Goal: Task Accomplishment & Management: Manage account settings

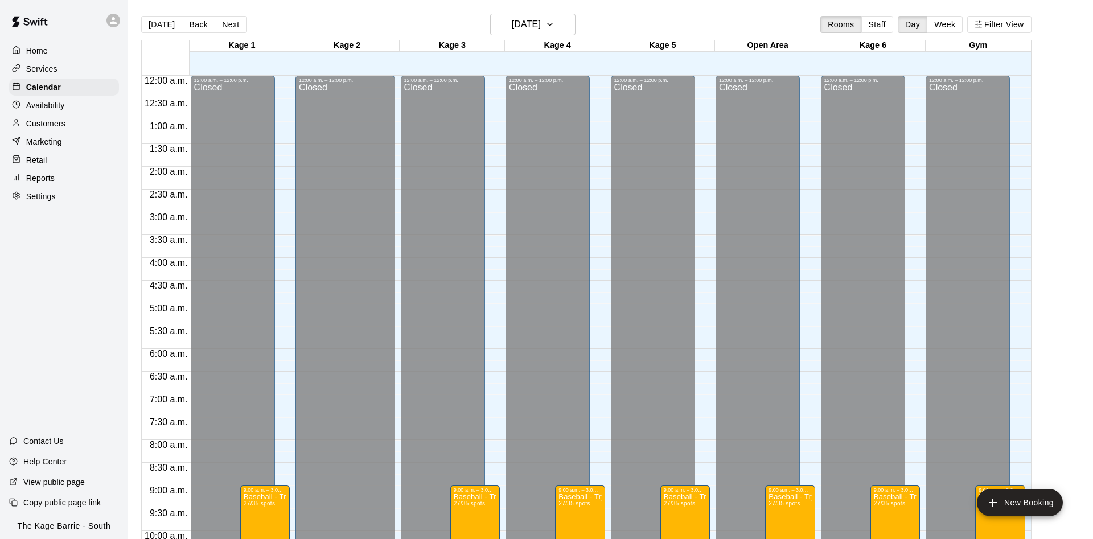
scroll to position [583, 0]
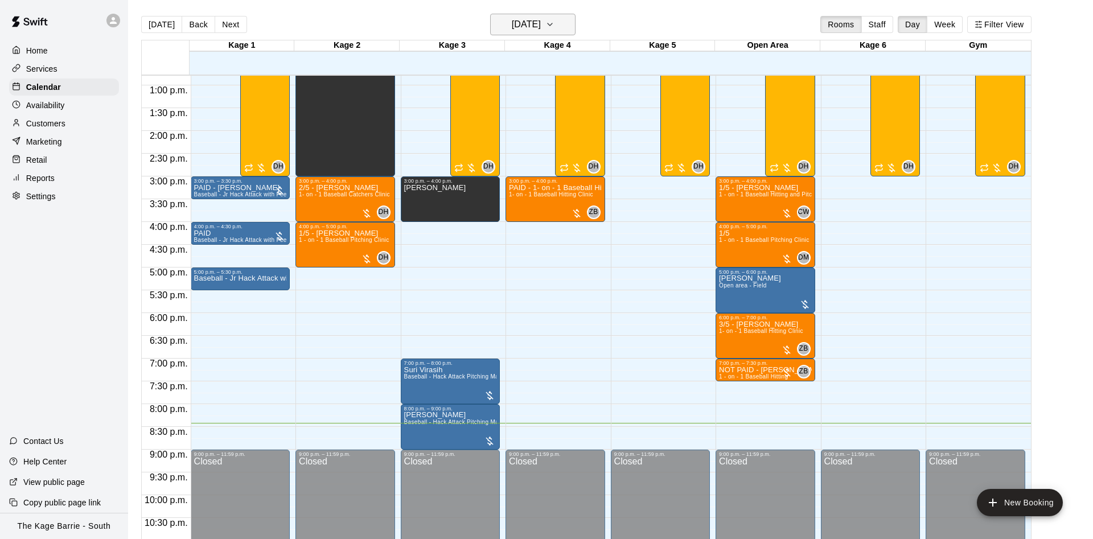
click at [514, 22] on h6 "[DATE]" at bounding box center [526, 25] width 29 height 16
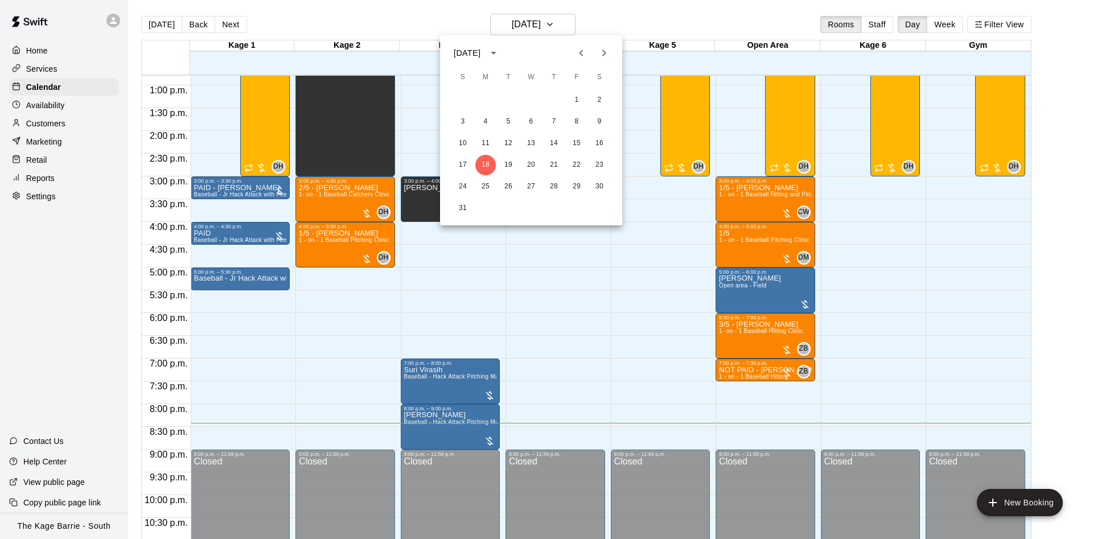
click at [604, 51] on icon "Next month" at bounding box center [604, 53] width 4 height 7
click at [481, 100] on button "1" at bounding box center [485, 100] width 20 height 20
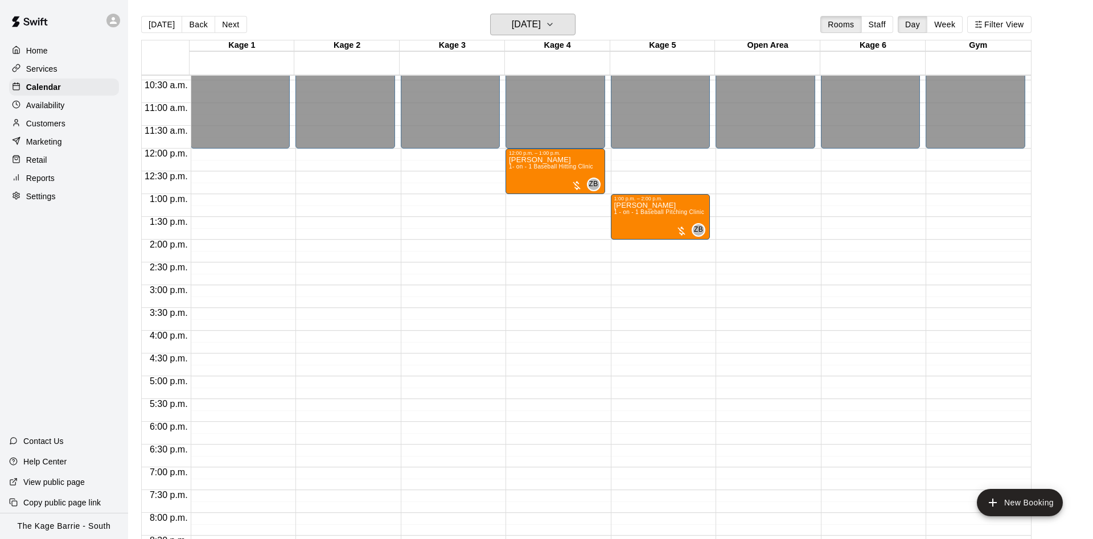
scroll to position [367, 0]
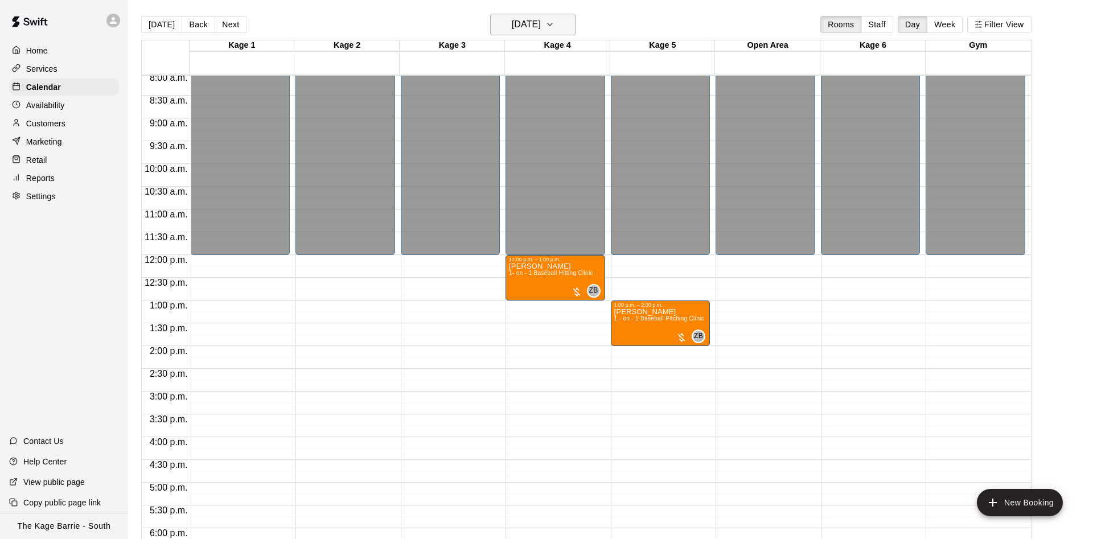
click at [541, 32] on h6 "[DATE]" at bounding box center [526, 25] width 29 height 16
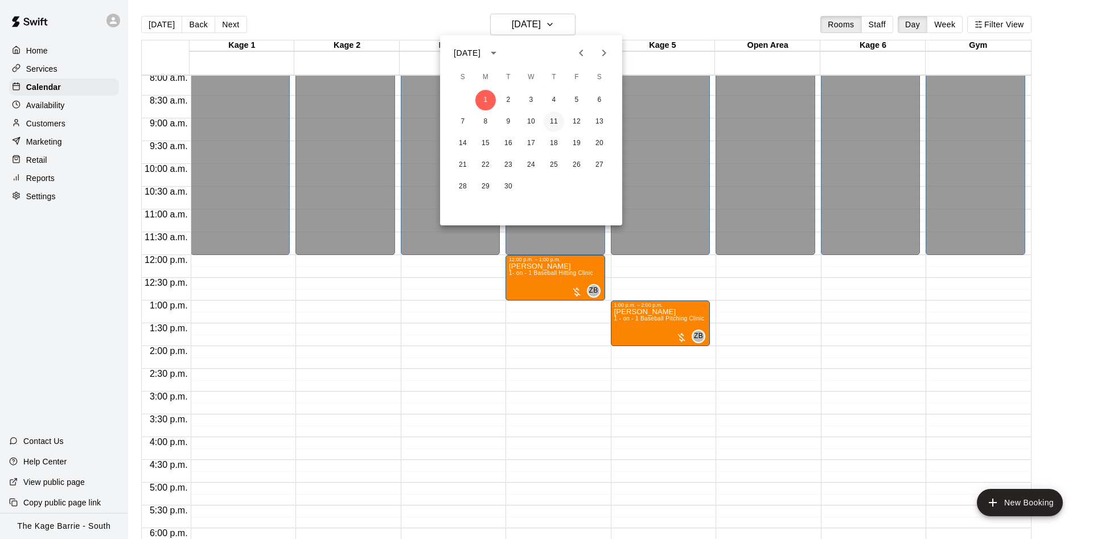
click at [555, 120] on button "11" at bounding box center [554, 122] width 20 height 20
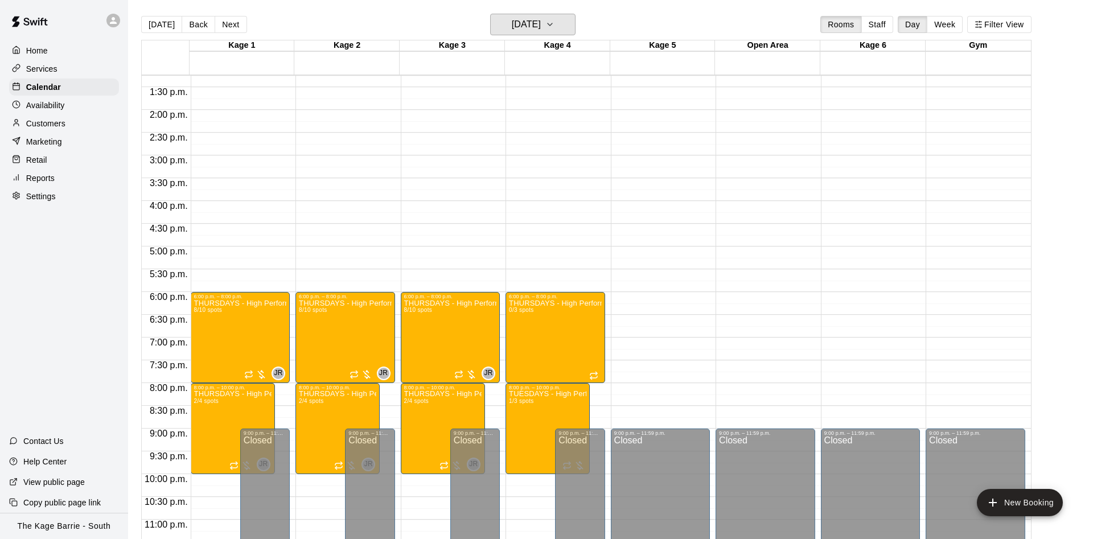
scroll to position [618, 0]
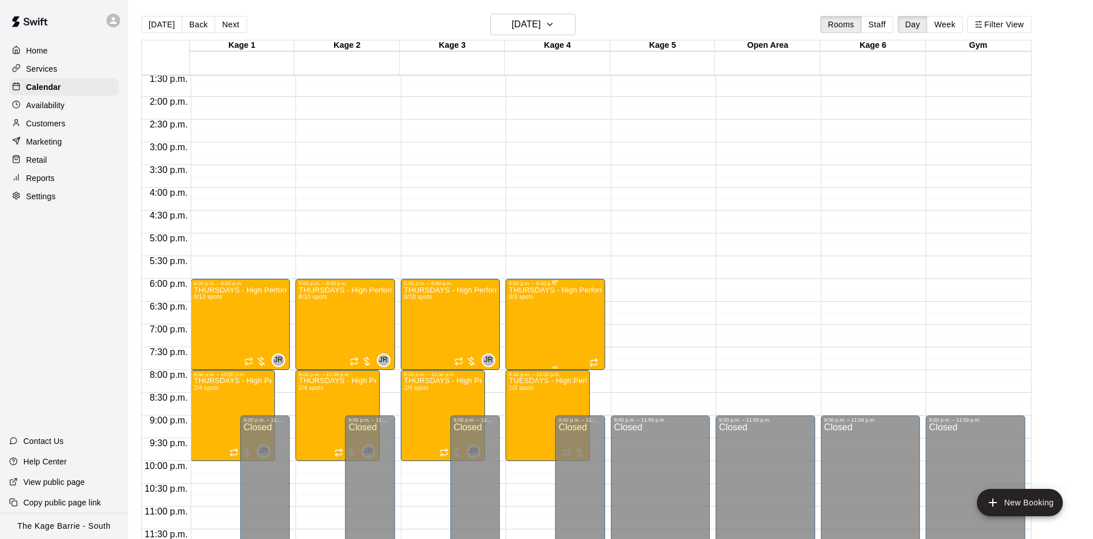
click at [511, 296] on button "edit" at bounding box center [519, 299] width 23 height 23
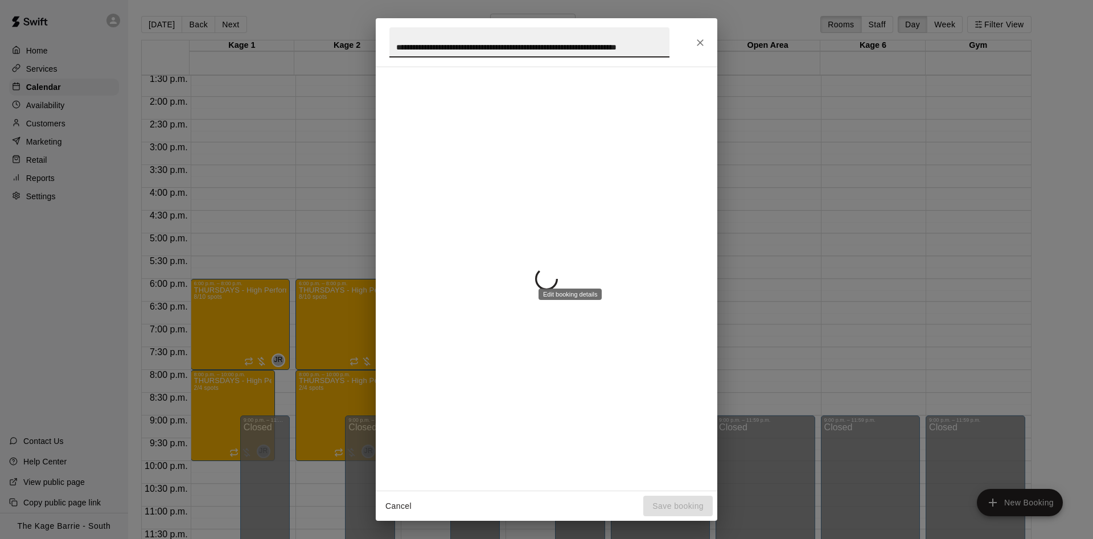
scroll to position [0, 61]
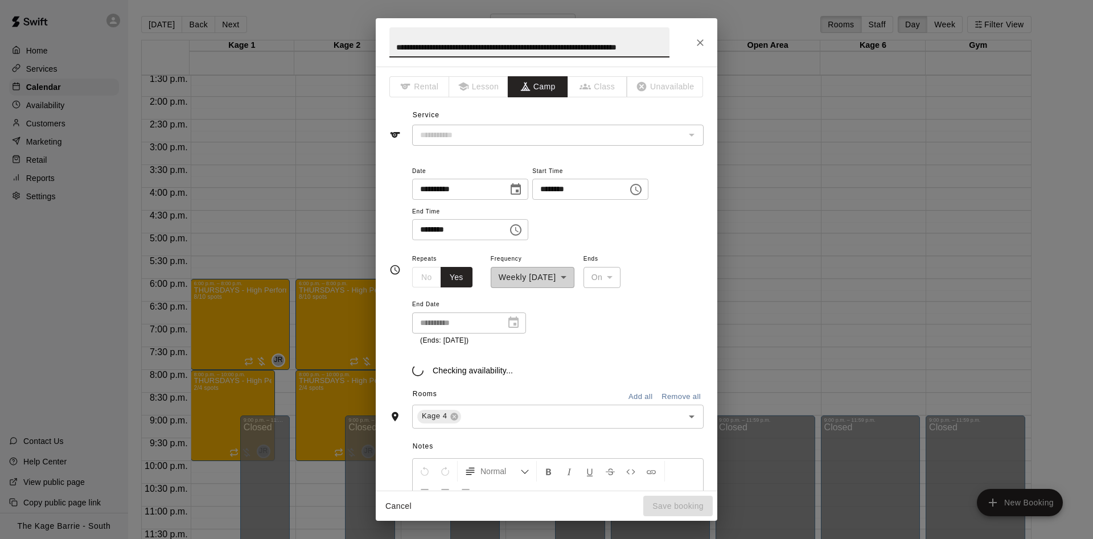
type input "**********"
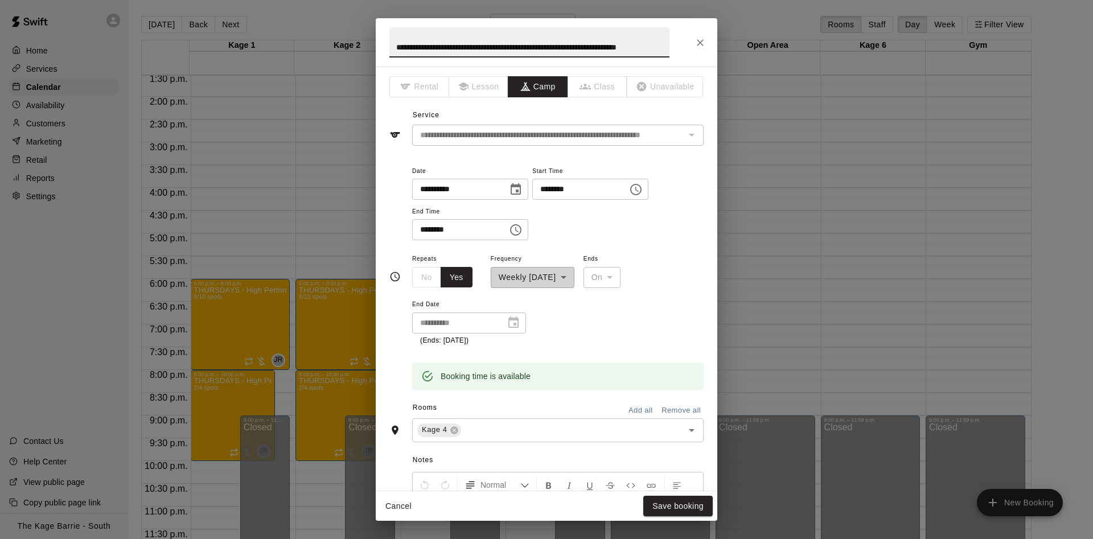
click at [702, 43] on icon "Close" at bounding box center [700, 42] width 11 height 11
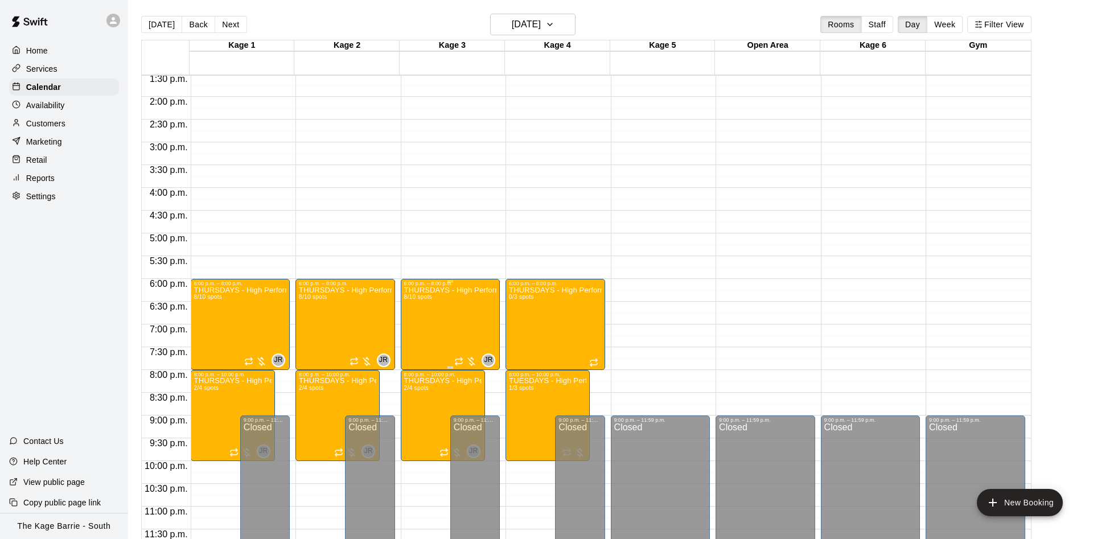
click at [413, 293] on icon "edit" at bounding box center [414, 299] width 14 height 14
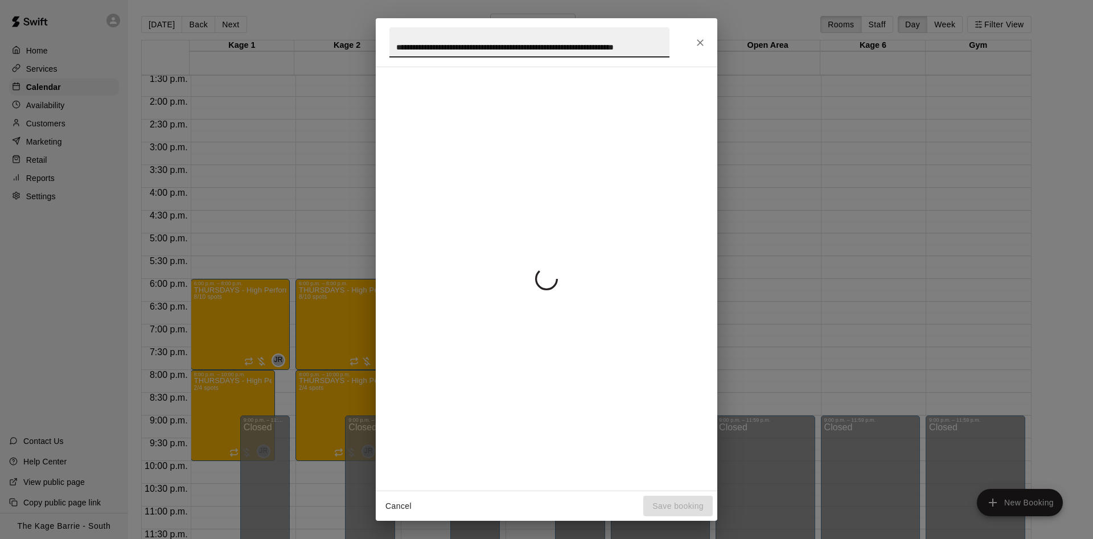
scroll to position [0, 52]
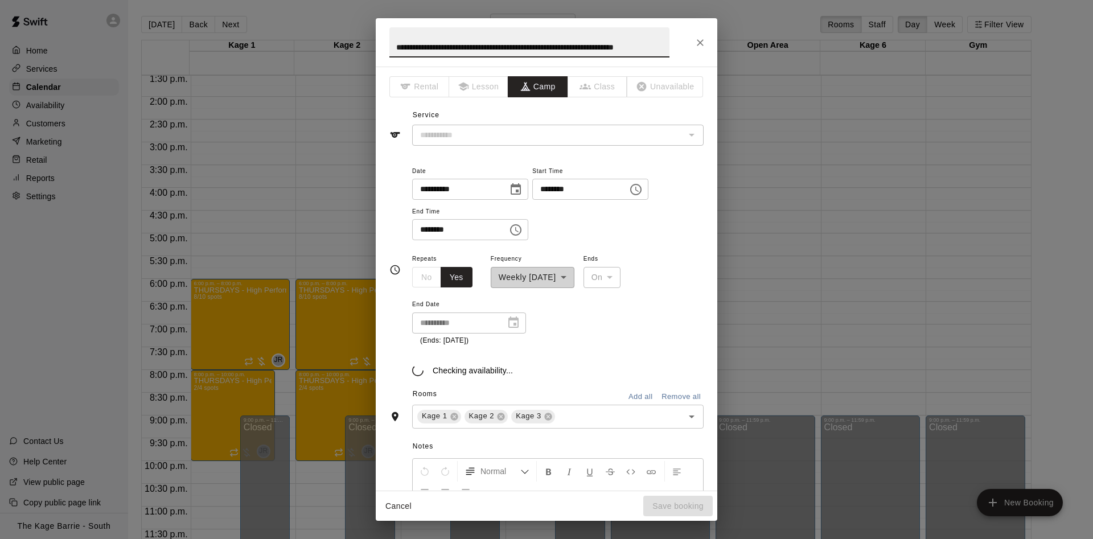
type input "**********"
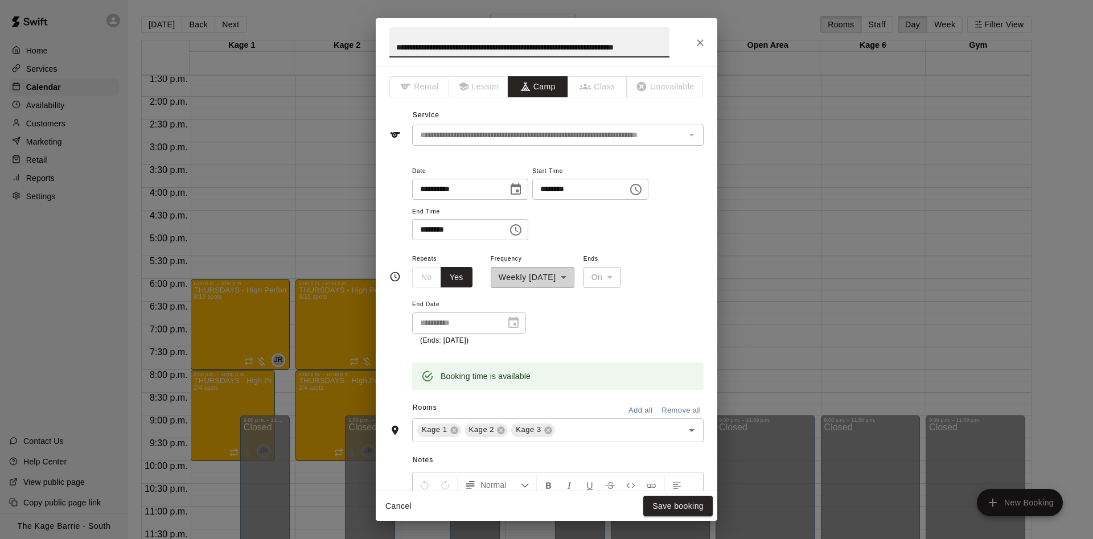
click at [717, 40] on div "**********" at bounding box center [547, 42] width 342 height 48
click at [714, 40] on div "**********" at bounding box center [547, 42] width 342 height 48
click at [702, 40] on icon "Close" at bounding box center [700, 42] width 11 height 11
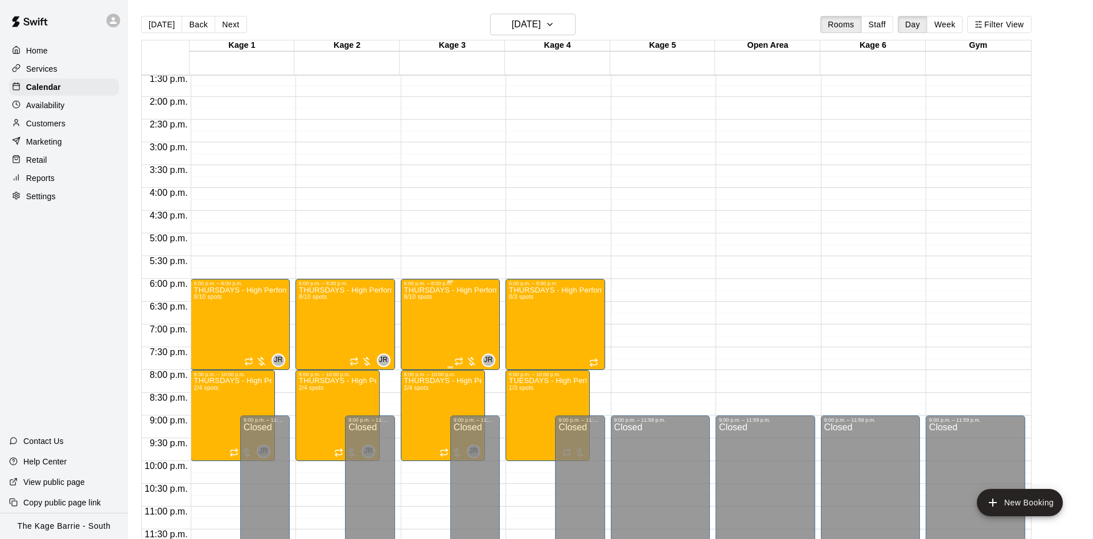
click at [409, 330] on img "edit" at bounding box center [414, 325] width 13 height 13
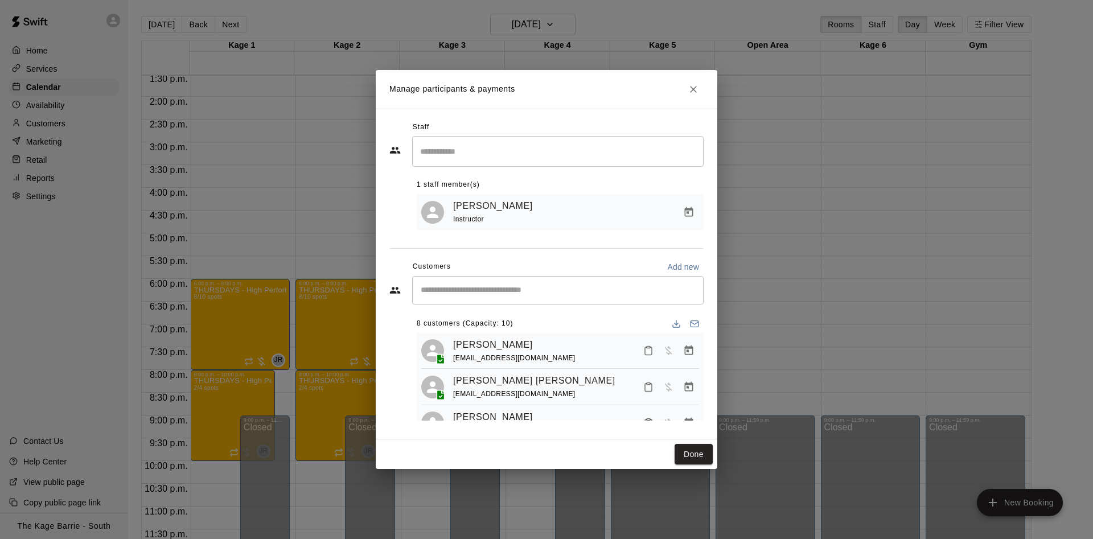
scroll to position [216, 0]
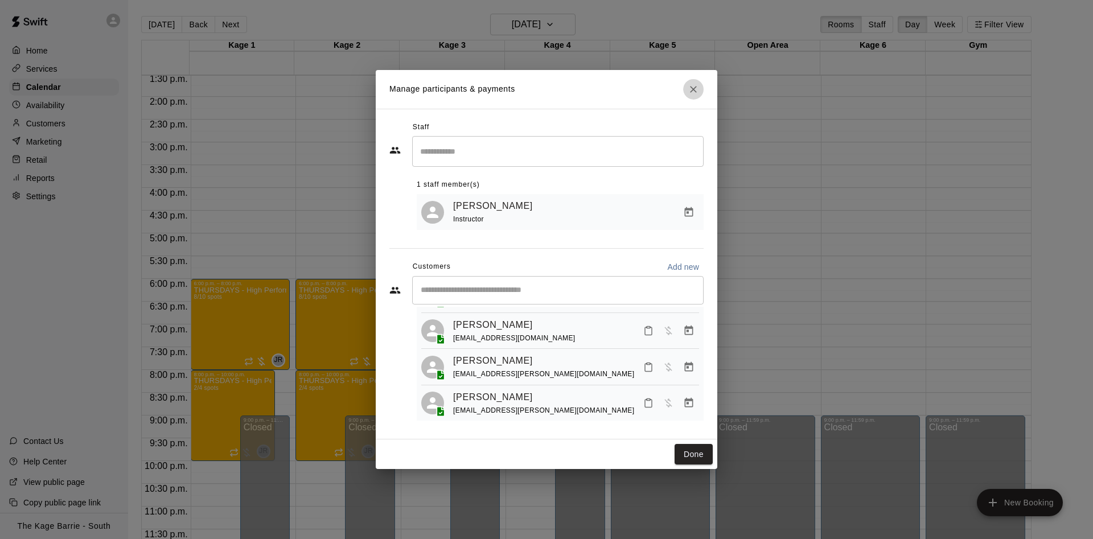
click at [692, 79] on button "Close" at bounding box center [693, 89] width 20 height 20
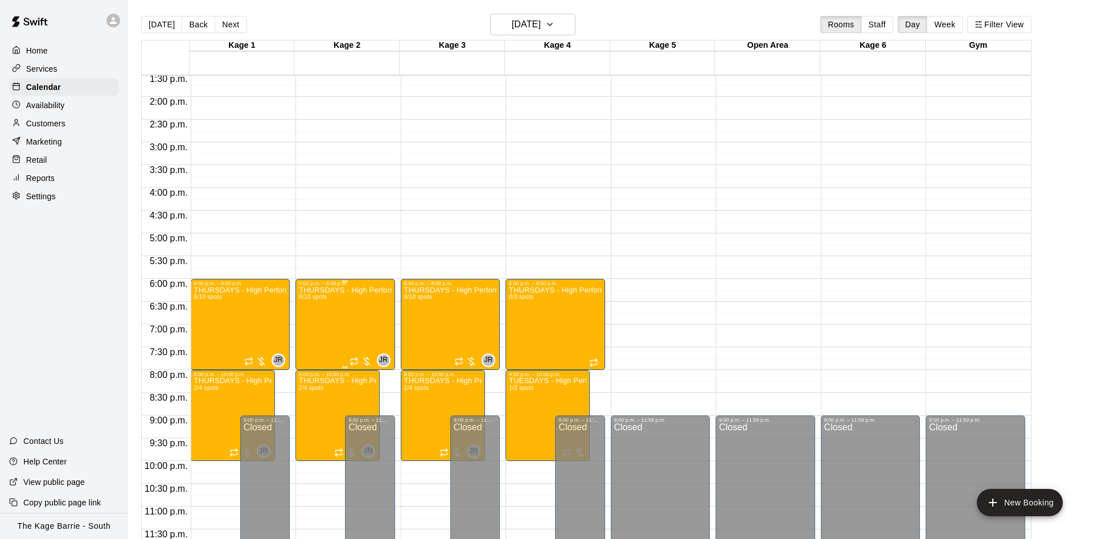
click at [315, 326] on button "edit" at bounding box center [308, 326] width 23 height 22
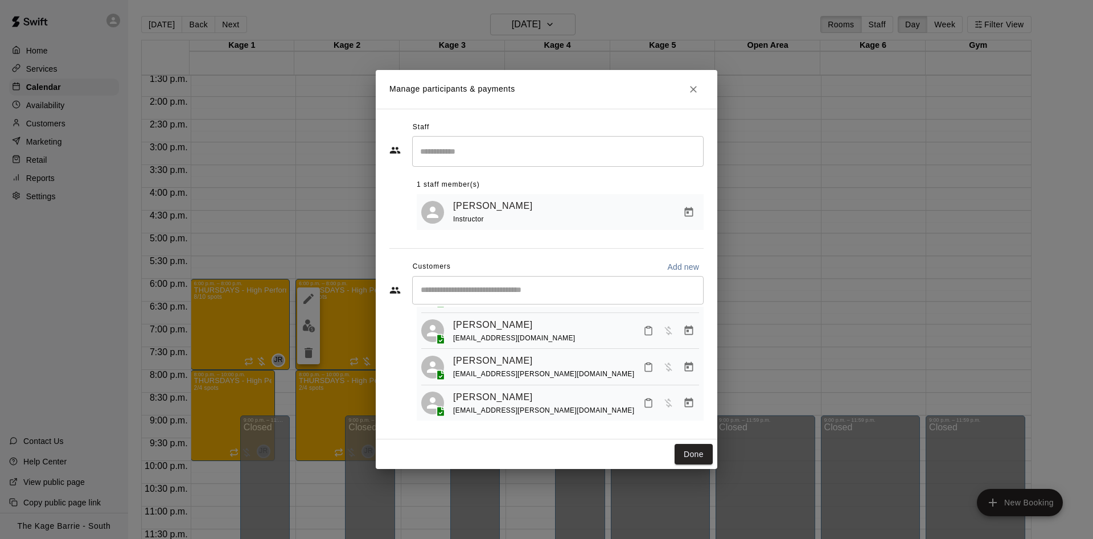
click at [506, 292] on input "Start typing to search customers..." at bounding box center [557, 290] width 281 height 11
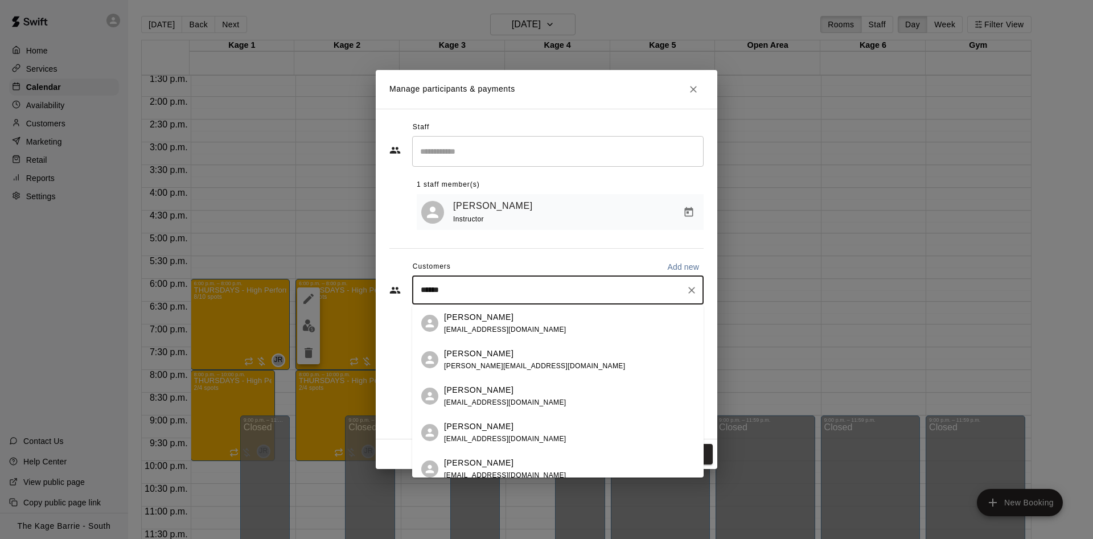
type input "*******"
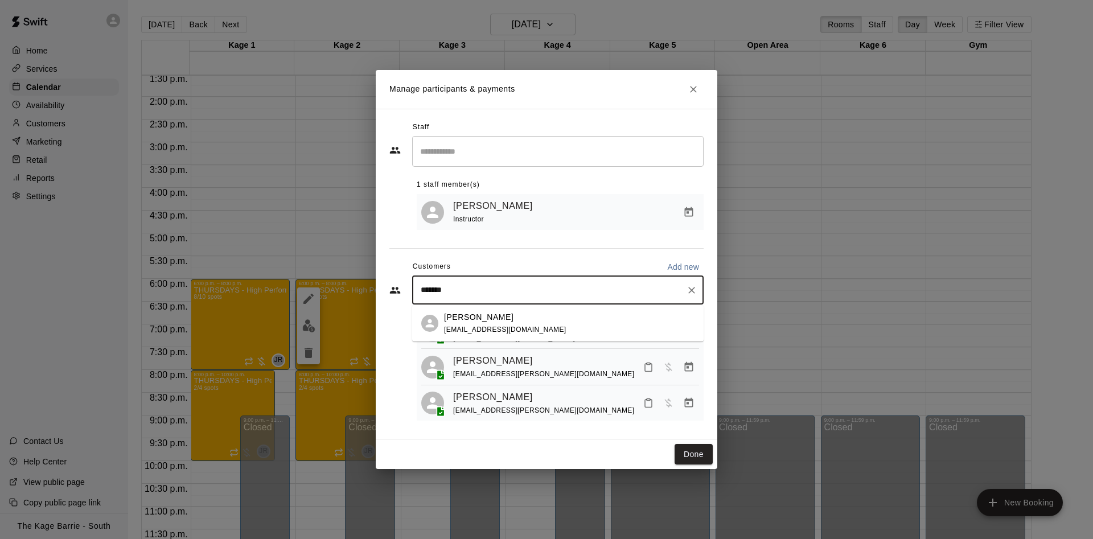
drag, startPoint x: 526, startPoint y: 329, endPoint x: 516, endPoint y: 329, distance: 9.7
click at [523, 329] on div "[PERSON_NAME] [EMAIL_ADDRESS][DOMAIN_NAME]" at bounding box center [569, 323] width 251 height 24
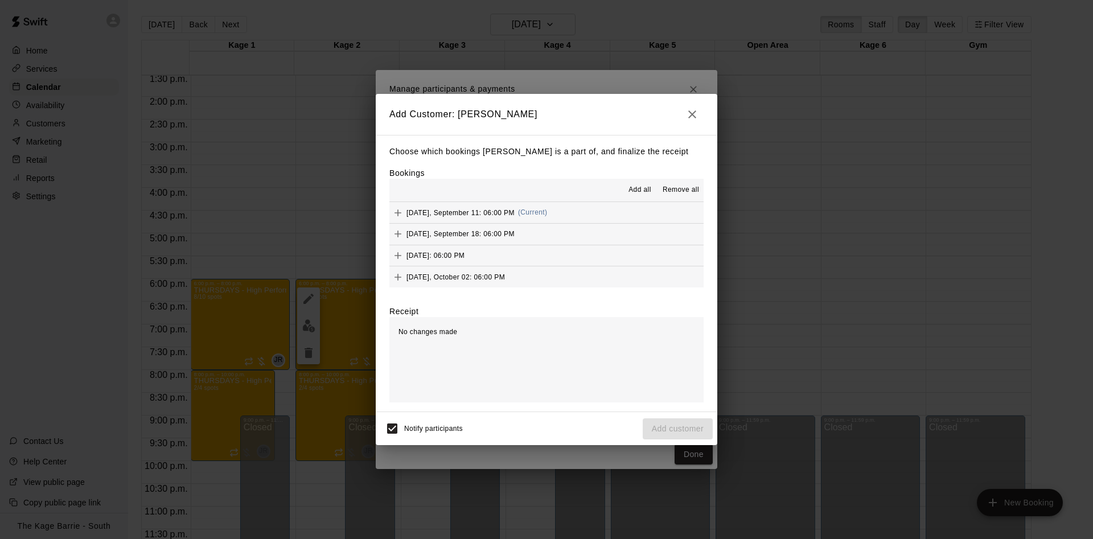
click at [633, 183] on button "Add all" at bounding box center [640, 190] width 36 height 18
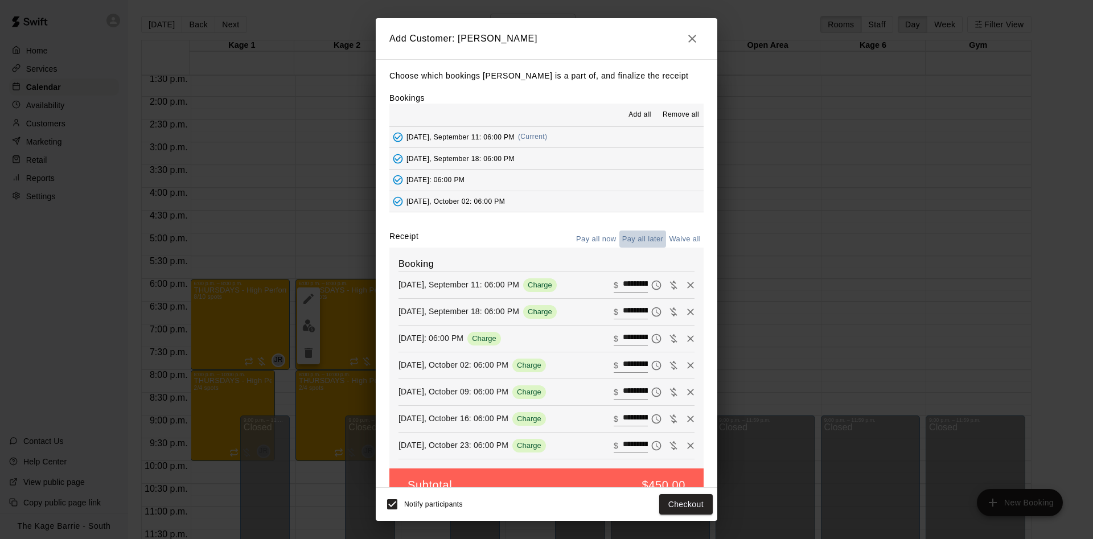
click at [649, 232] on button "Pay all later" at bounding box center [643, 240] width 47 height 18
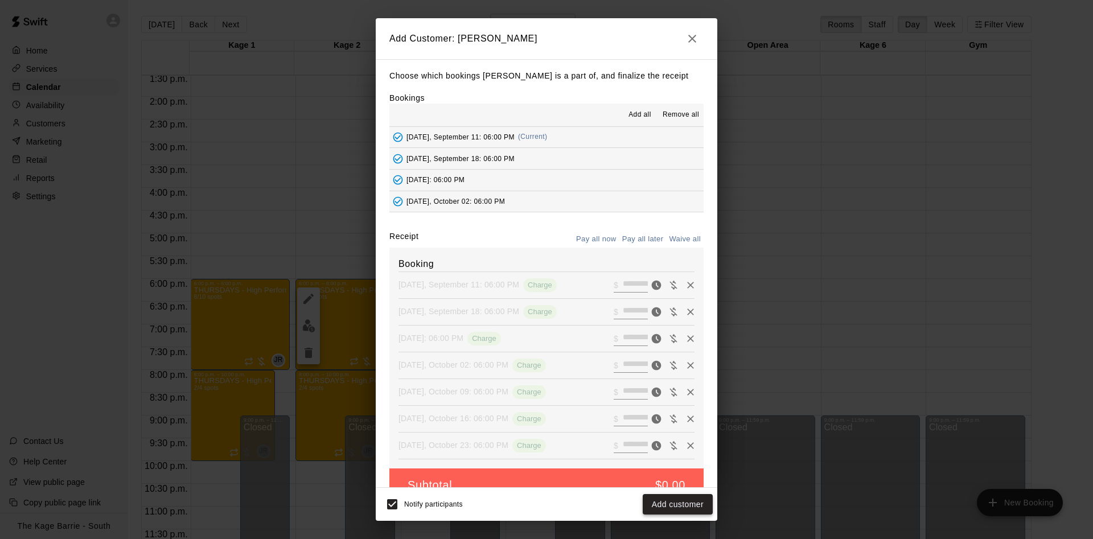
click at [688, 505] on button "Add customer" at bounding box center [678, 504] width 70 height 21
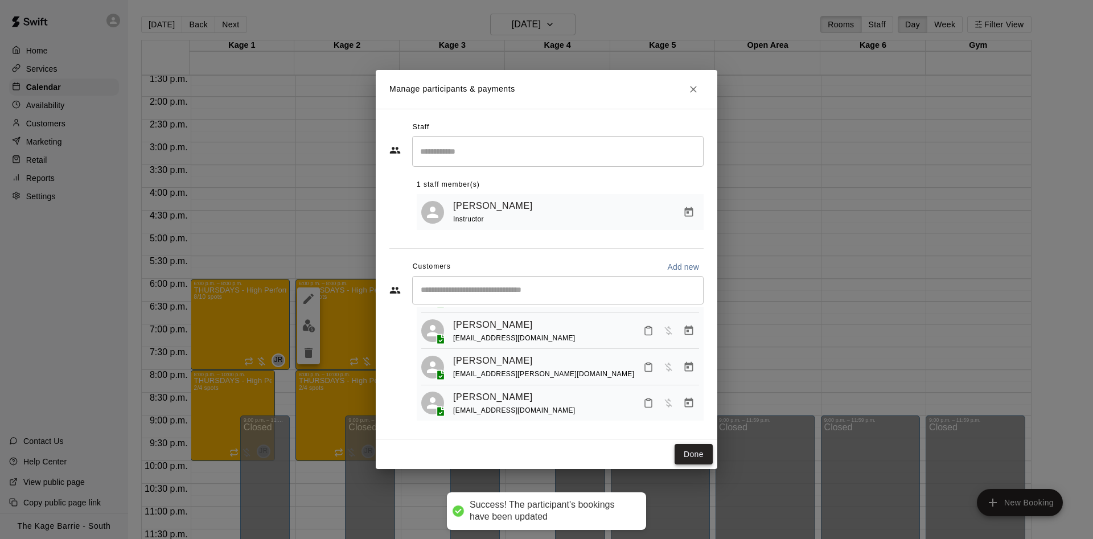
click at [687, 453] on button "Done" at bounding box center [694, 454] width 38 height 21
